Goal: Task Accomplishment & Management: Manage account settings

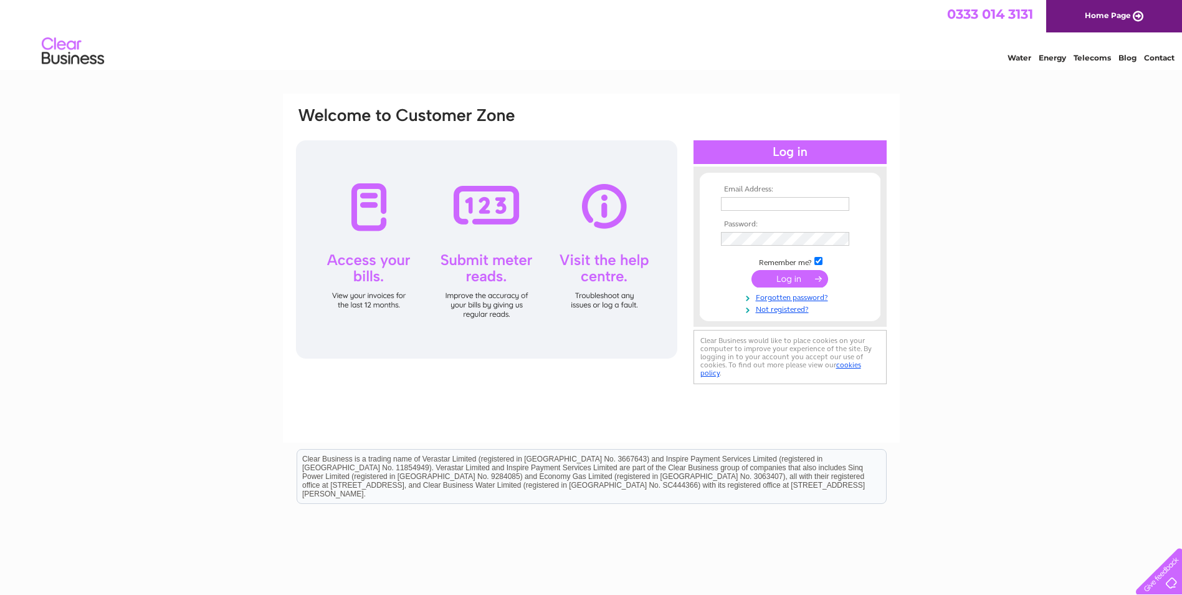
click at [735, 195] on td at bounding box center [790, 204] width 145 height 20
click at [734, 206] on input "text" at bounding box center [786, 204] width 130 height 15
type input "akmacgregor@btinternet.com"
click at [792, 276] on input "submit" at bounding box center [790, 278] width 77 height 17
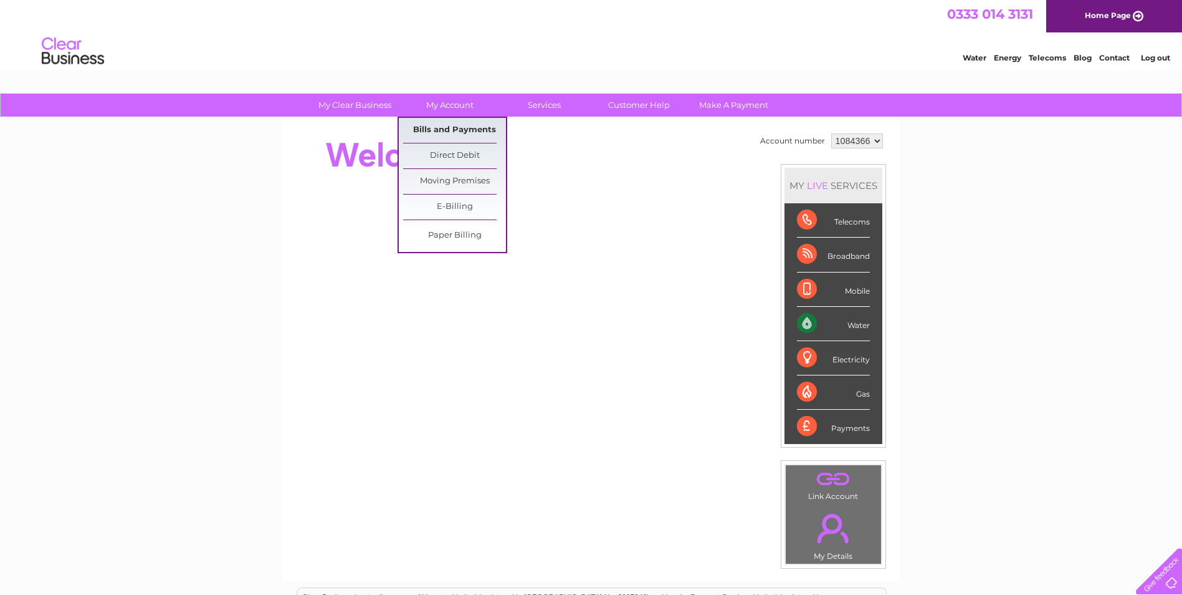
click at [449, 127] on link "Bills and Payments" at bounding box center [454, 130] width 103 height 25
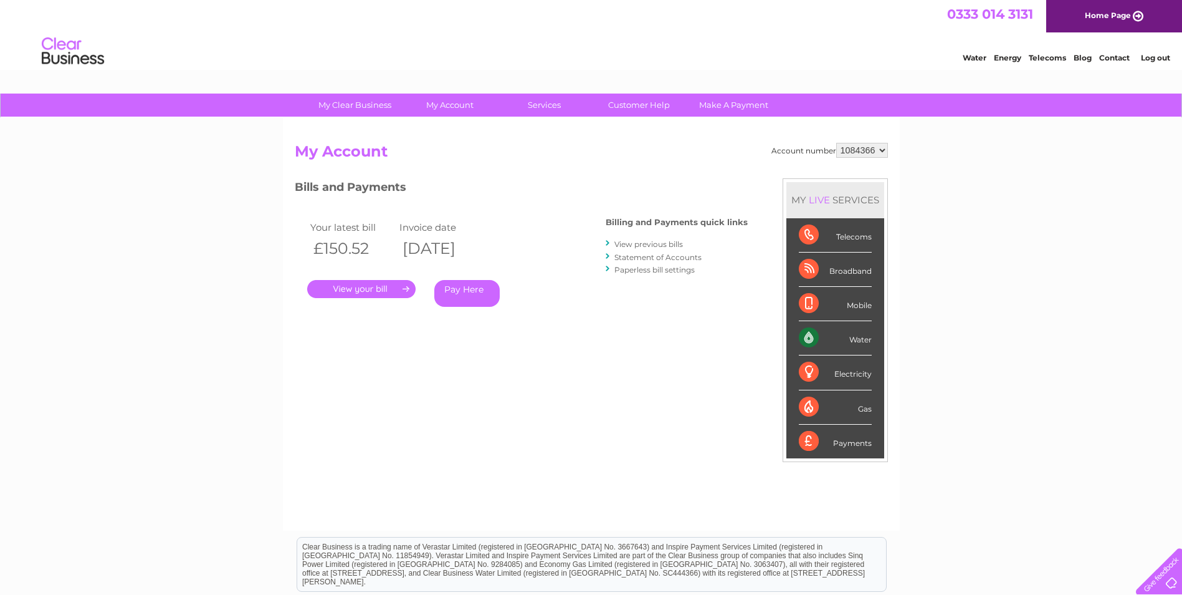
click at [355, 289] on link "." at bounding box center [361, 289] width 108 height 18
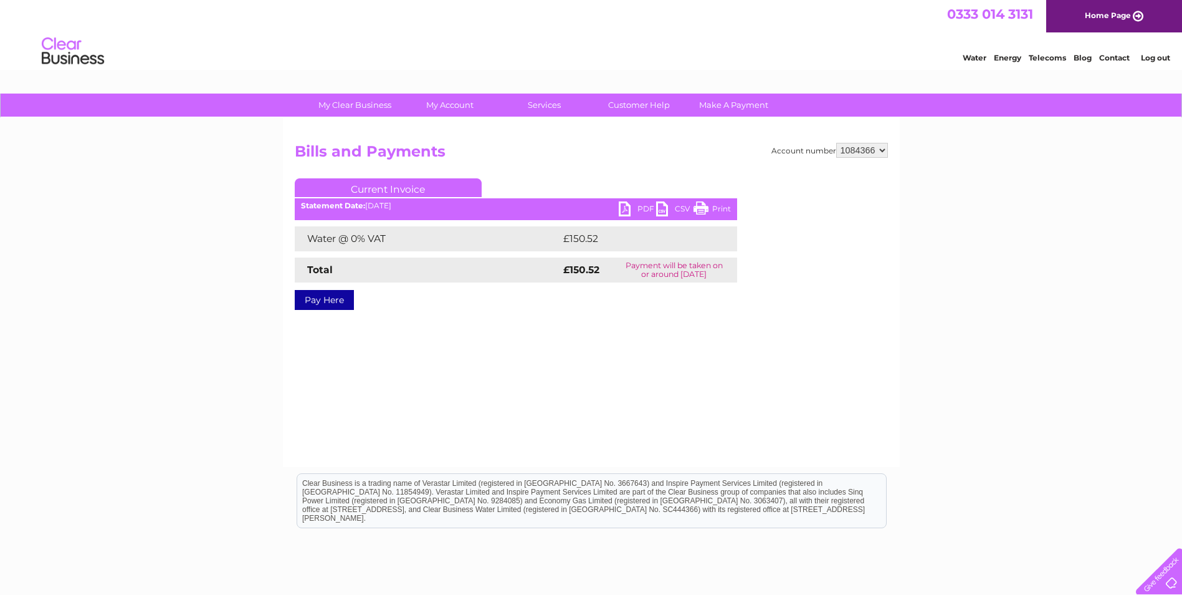
click at [640, 207] on link "PDF" at bounding box center [637, 210] width 37 height 18
